Goal: Information Seeking & Learning: Learn about a topic

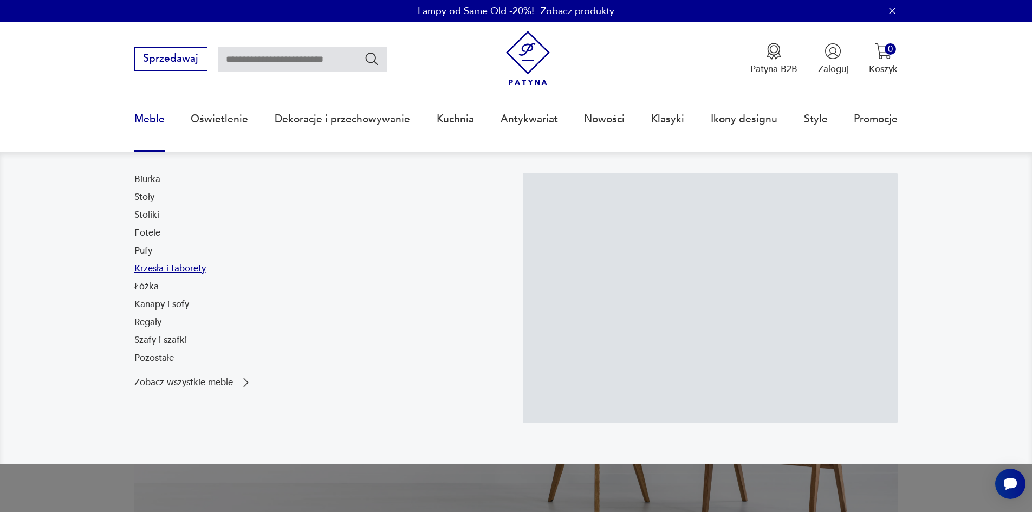
click at [148, 264] on link "Krzesła i taborety" at bounding box center [170, 268] width 72 height 13
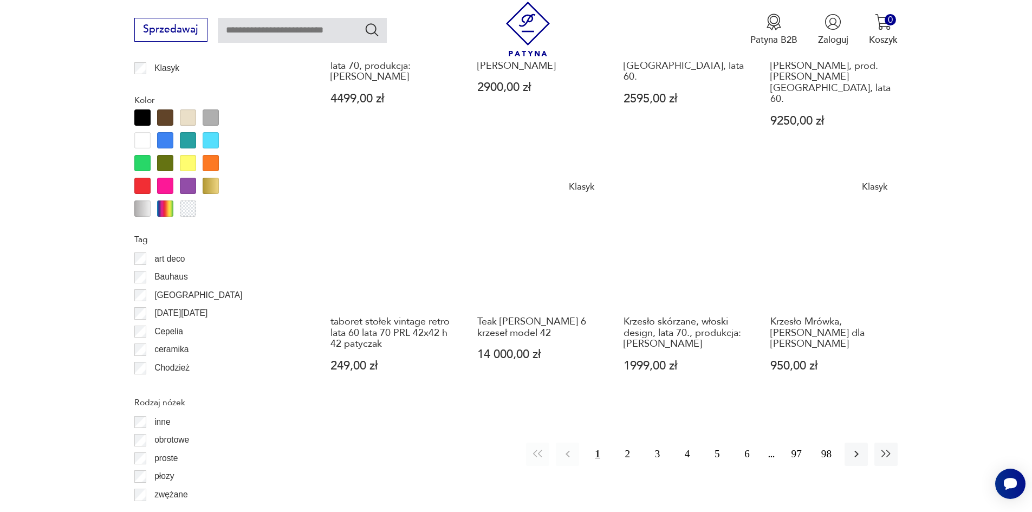
scroll to position [1227, 0]
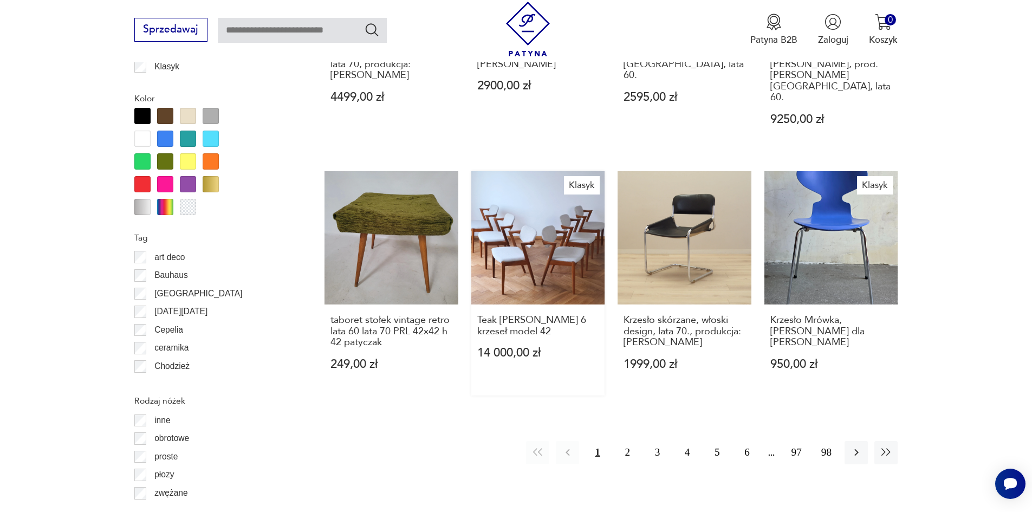
click at [538, 203] on link "Klasyk Teak [PERSON_NAME] 6 krzeseł model 42 14 000,00 zł" at bounding box center [538, 283] width 134 height 224
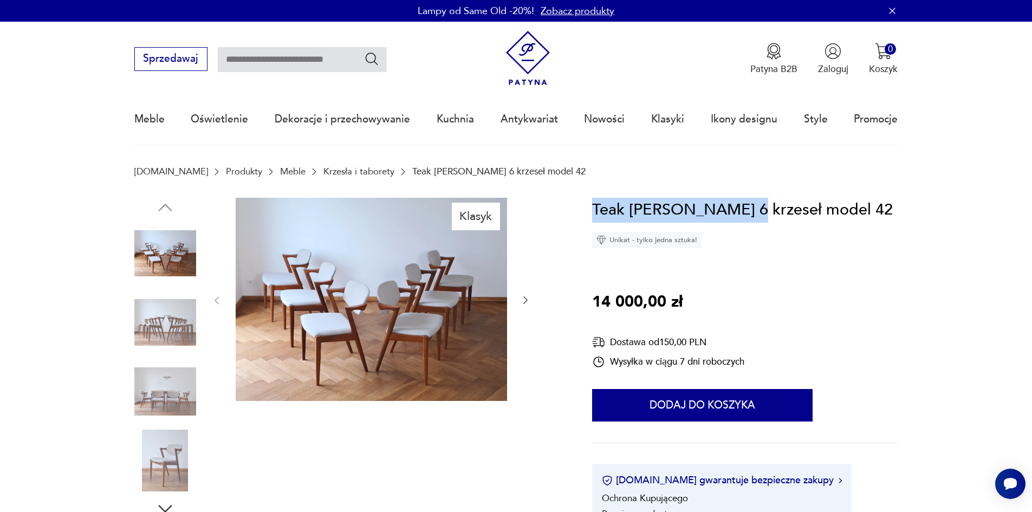
drag, startPoint x: 592, startPoint y: 212, endPoint x: 729, endPoint y: 211, distance: 137.1
